Goal: Transaction & Acquisition: Purchase product/service

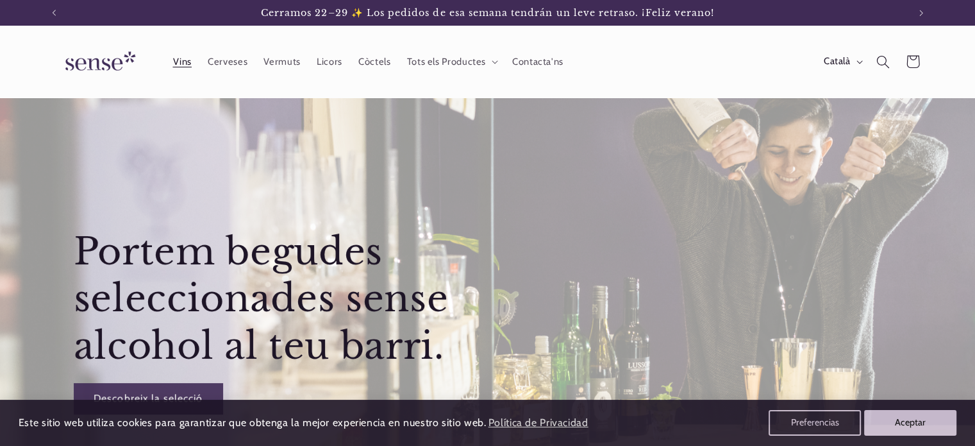
click at [178, 66] on span "Vins" at bounding box center [181, 62] width 19 height 12
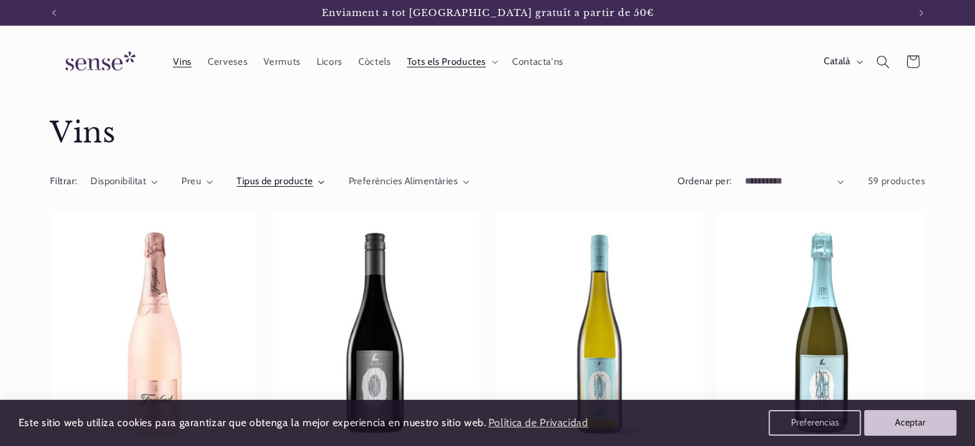
click at [318, 180] on icon "Tipus de producte (0 seleccionat)" at bounding box center [321, 182] width 6 height 4
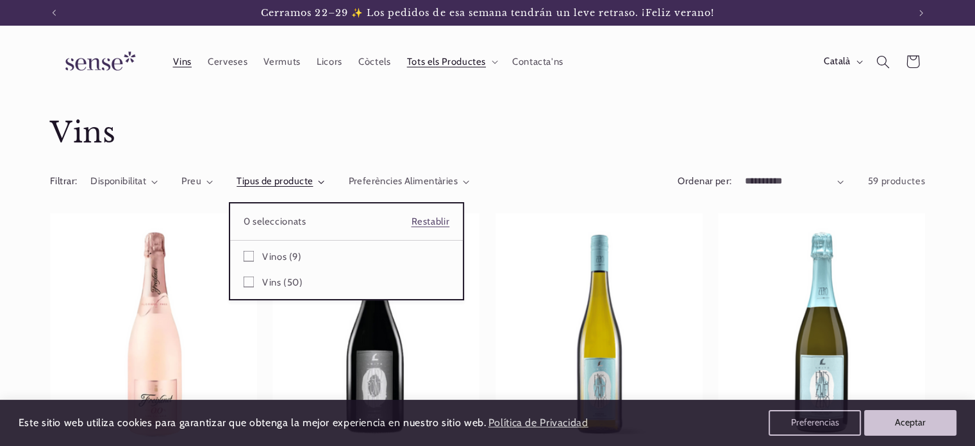
click at [237, 181] on summary "Tipus de producte" at bounding box center [281, 181] width 88 height 14
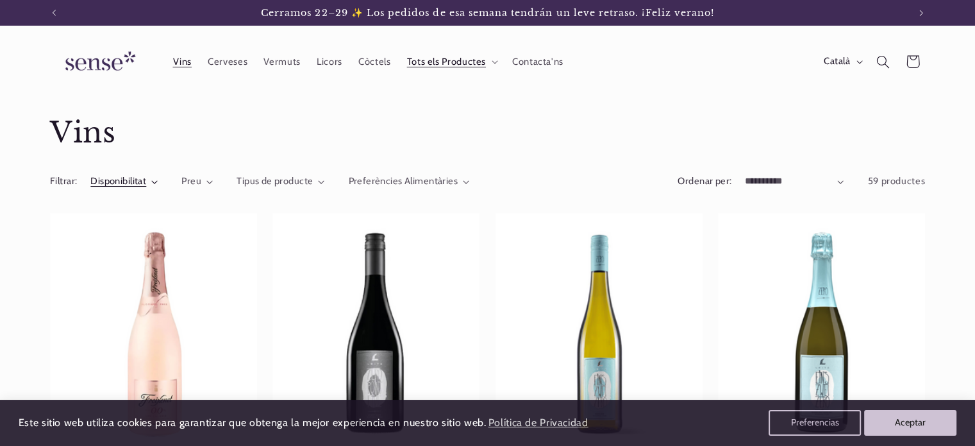
click at [156, 181] on icon "Disponibilitat (0 seleccionat)" at bounding box center [155, 182] width 6 height 3
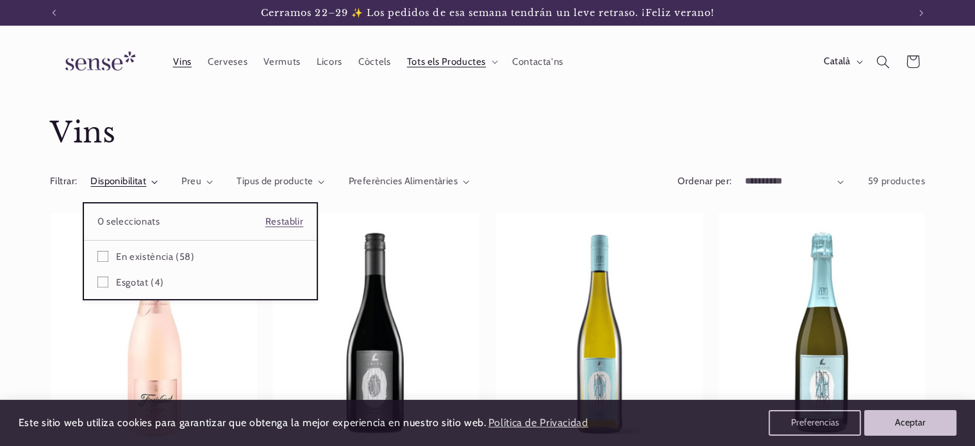
click at [156, 181] on summary "Disponibilitat" at bounding box center [123, 181] width 67 height 14
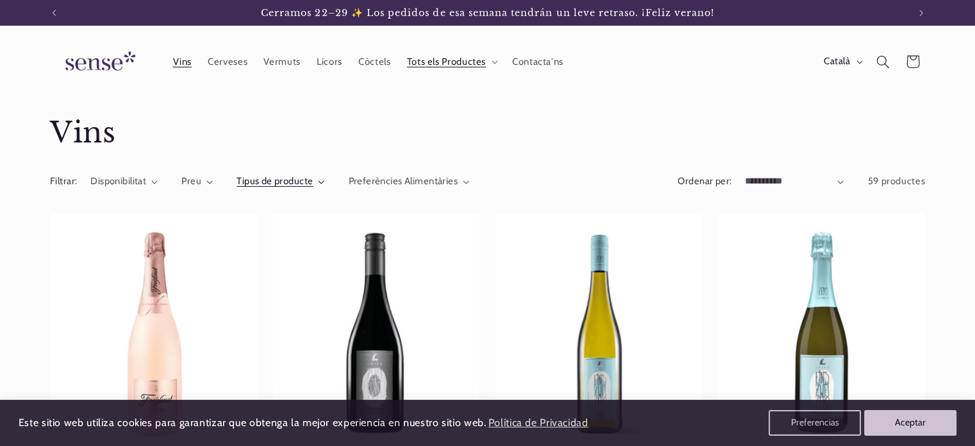
click at [248, 184] on span "Tipus de producte" at bounding box center [275, 181] width 76 height 12
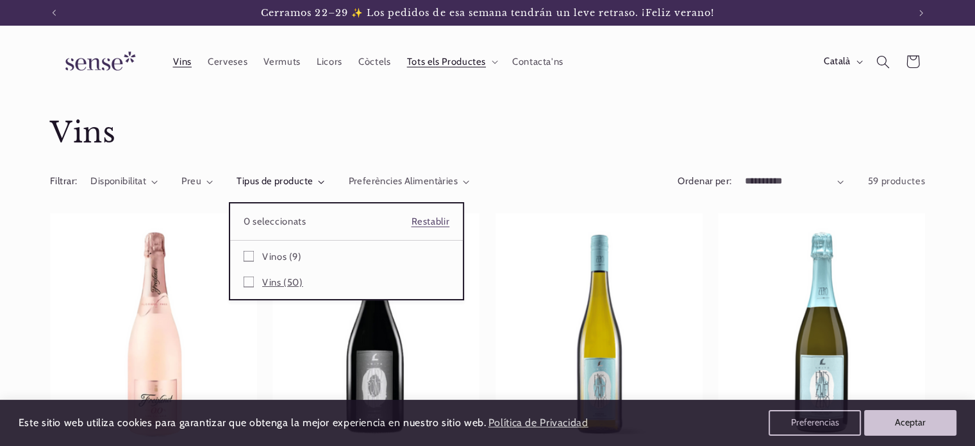
click at [246, 281] on icon at bounding box center [249, 281] width 11 height 11
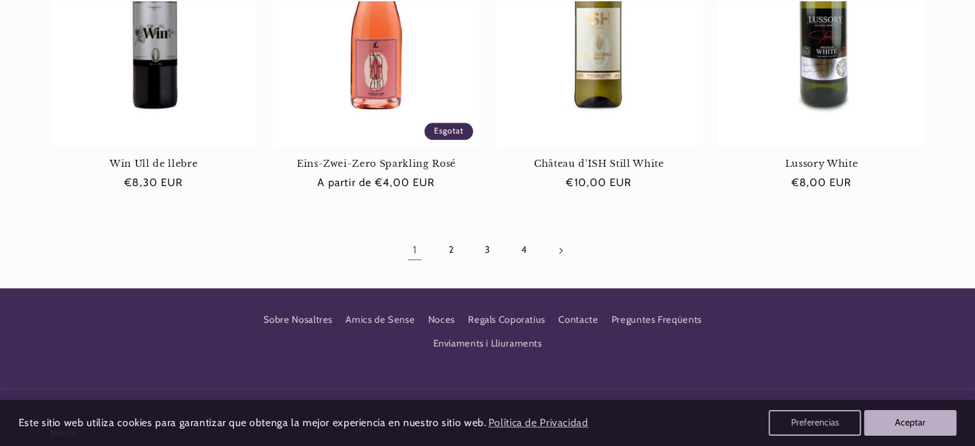
scroll to position [1346, 0]
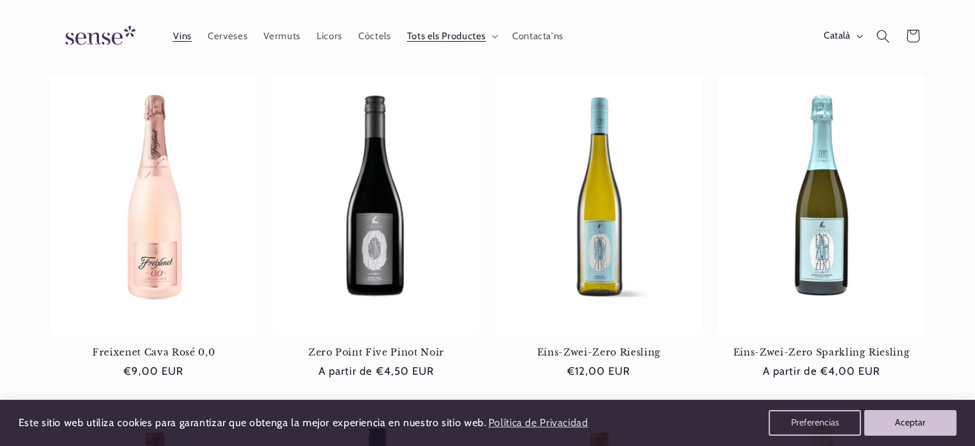
scroll to position [0, 0]
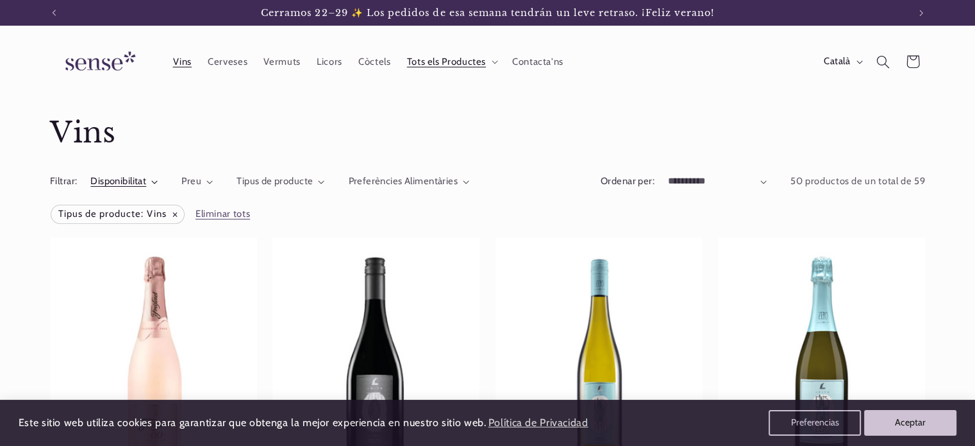
click at [156, 178] on summary "Disponibilitat" at bounding box center [123, 181] width 67 height 14
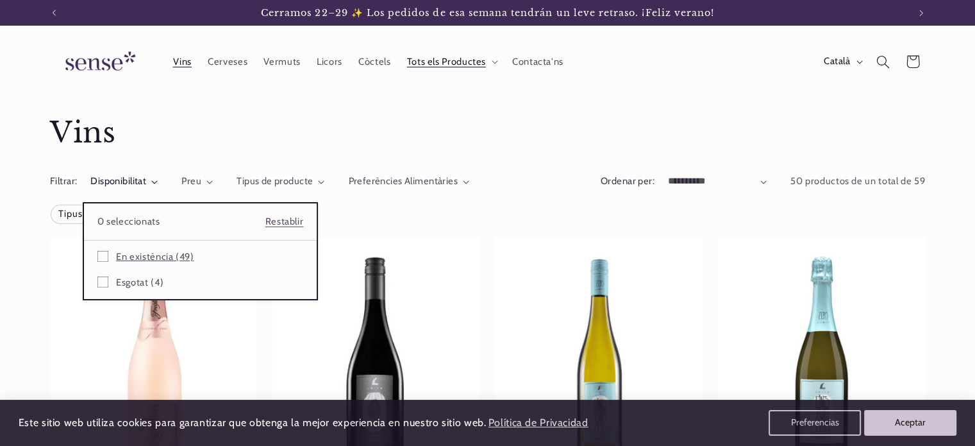
click at [101, 253] on icon at bounding box center [102, 256] width 11 height 11
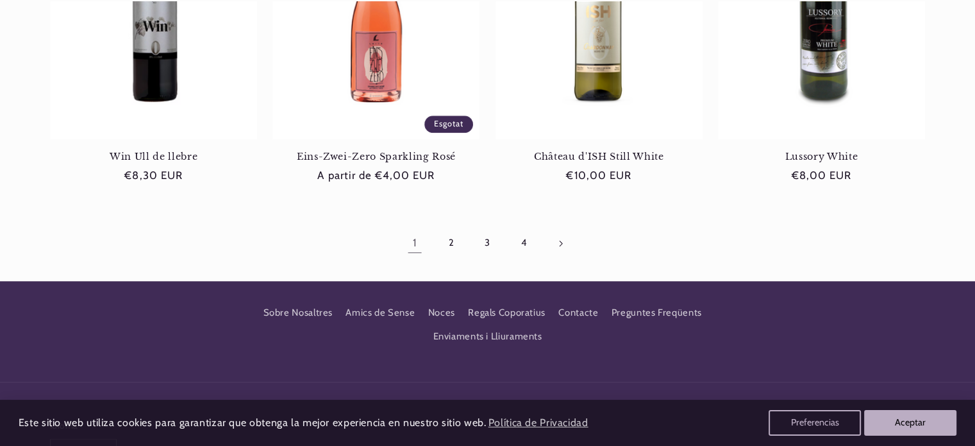
scroll to position [0, 854]
click at [450, 243] on link "2" at bounding box center [451, 242] width 29 height 29
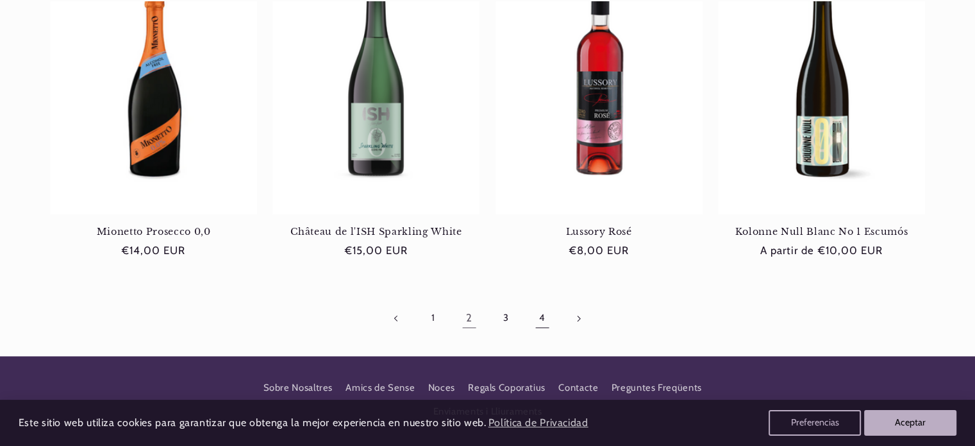
scroll to position [1346, 0]
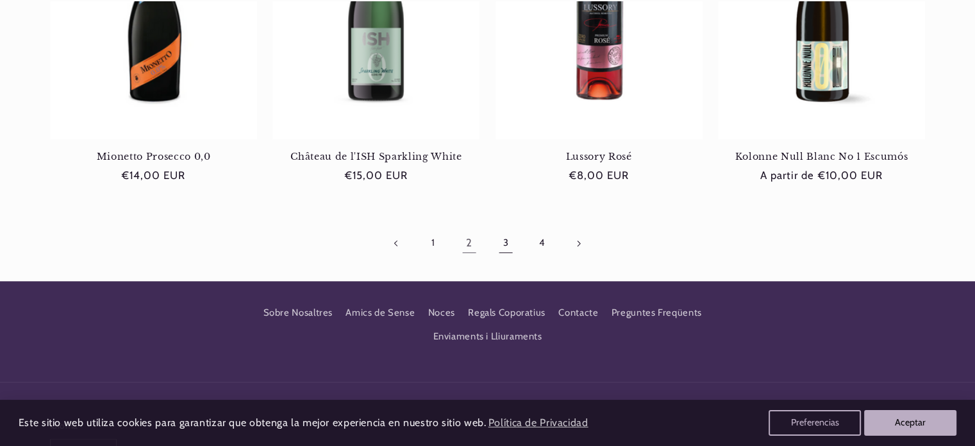
click at [508, 243] on link "3" at bounding box center [505, 242] width 29 height 29
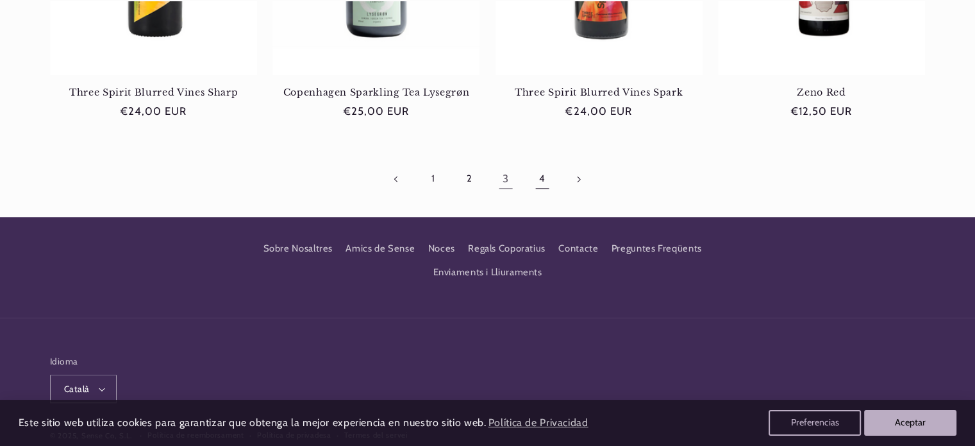
scroll to position [0, 854]
click at [546, 178] on link "4" at bounding box center [541, 178] width 29 height 29
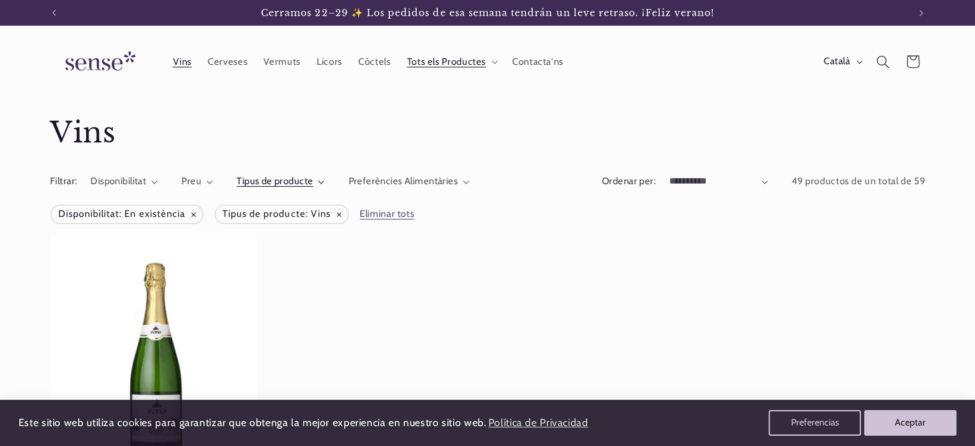
click at [260, 183] on span "Tipus de producte" at bounding box center [275, 181] width 76 height 12
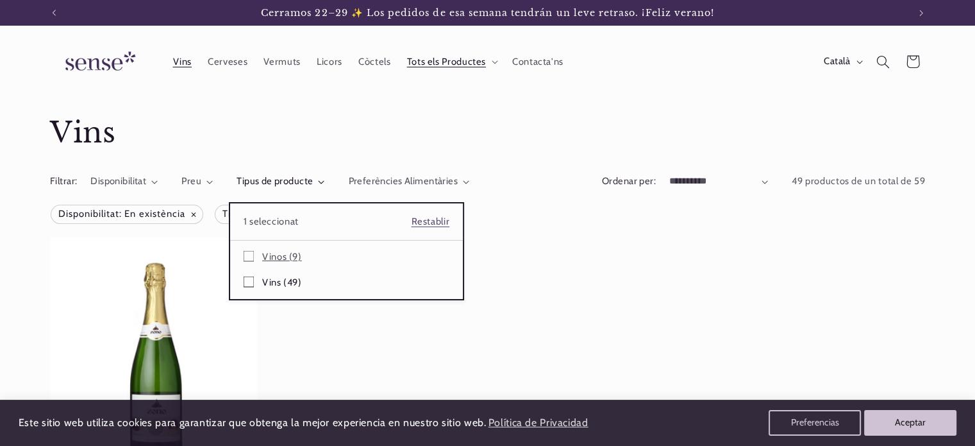
click at [249, 255] on icon at bounding box center [249, 256] width 11 height 11
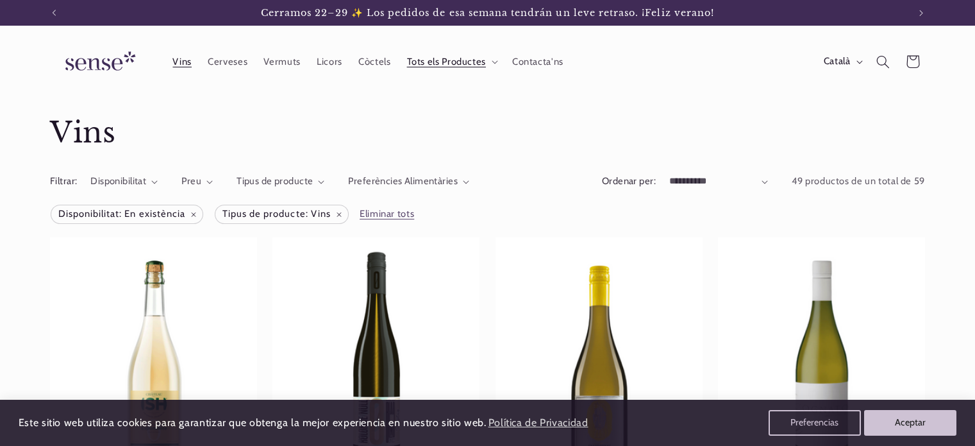
scroll to position [1346, 0]
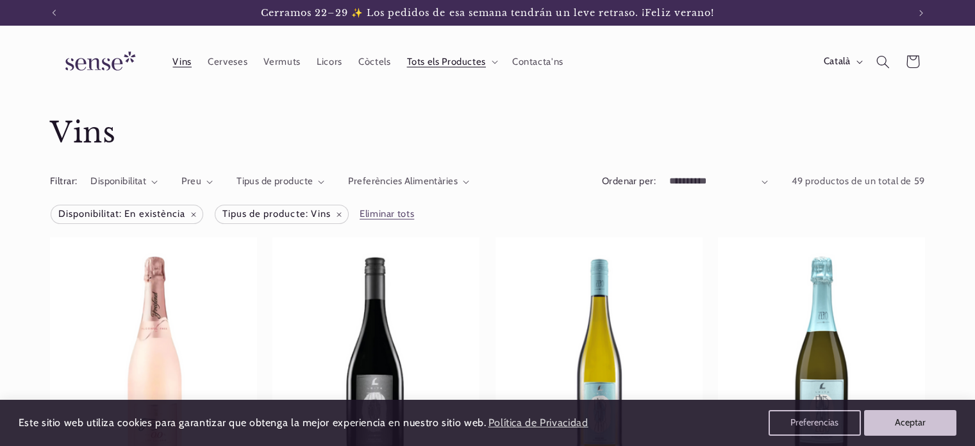
scroll to position [1346, 0]
